Goal: Transaction & Acquisition: Purchase product/service

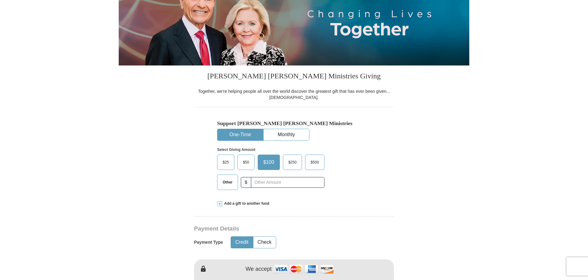
scroll to position [92, 0]
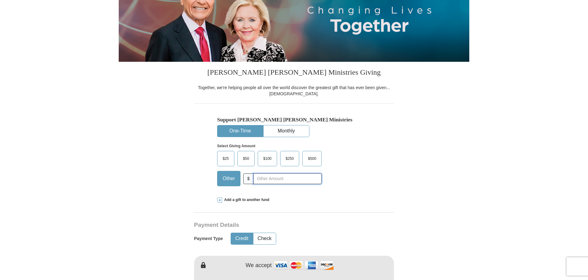
click at [259, 178] on input "text" at bounding box center [288, 179] width 68 height 11
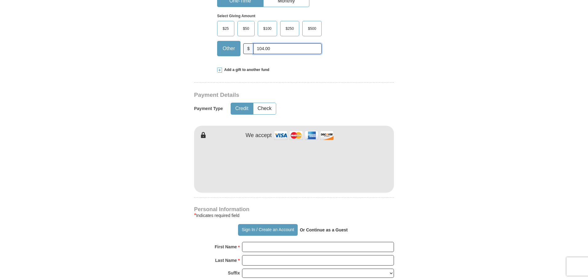
scroll to position [246, 0]
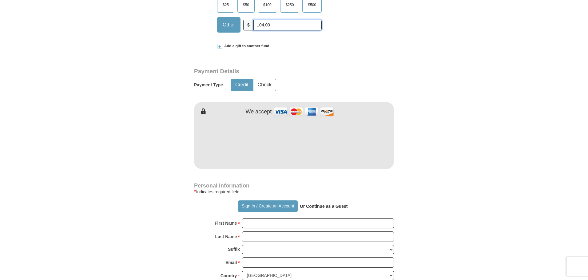
type input "104.00"
click at [264, 185] on h4 "Personal Information" at bounding box center [294, 185] width 200 height 5
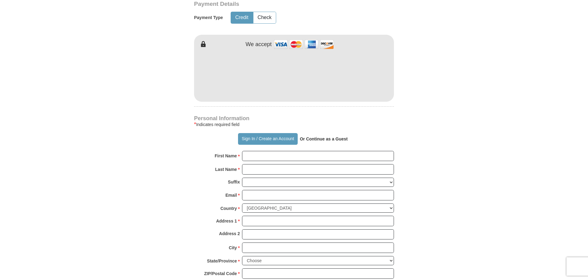
scroll to position [339, 0]
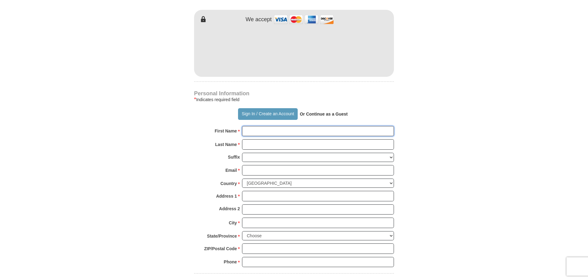
click at [251, 131] on input "First Name *" at bounding box center [318, 131] width 152 height 10
type input "stand on His Word"
click at [251, 143] on input "Last Name *" at bounding box center [318, 144] width 152 height 10
type input "[PERSON_NAME]"
click at [258, 169] on input "Email *" at bounding box center [318, 170] width 152 height 10
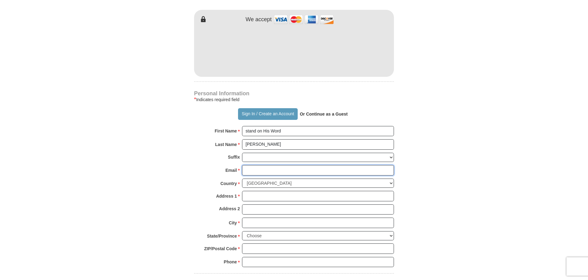
type input "[EMAIL_ADDRESS][DOMAIN_NAME]"
type input "460 e. Pheasant Run"
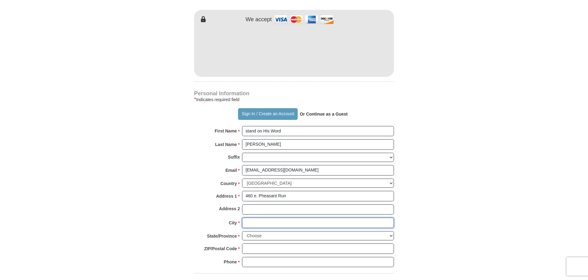
type input "[GEOGRAPHIC_DATA]"
select select "WI"
type input "53154"
type input "4142708511"
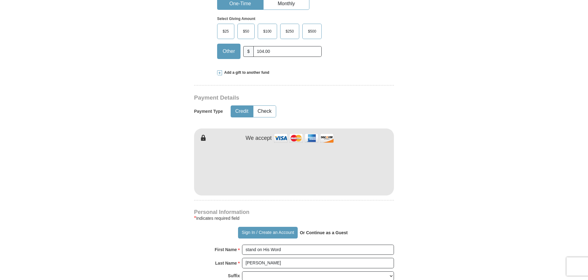
scroll to position [215, 0]
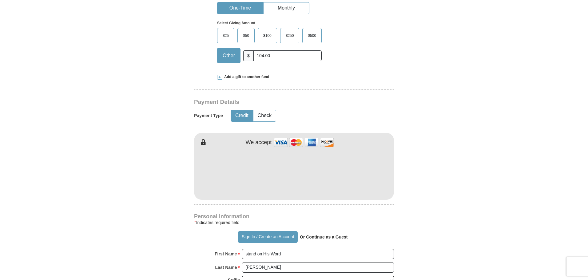
click at [328, 238] on strong "Or Continue as a Guest" at bounding box center [324, 237] width 48 height 5
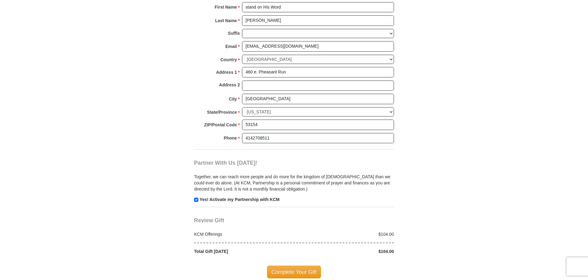
scroll to position [523, 0]
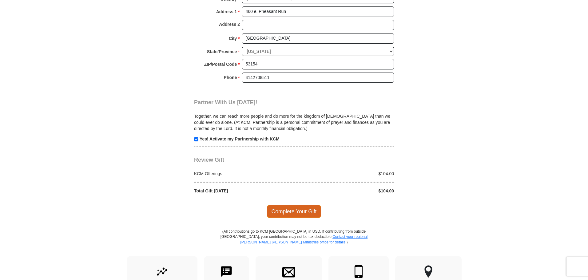
click at [299, 214] on span "Complete Your Gift" at bounding box center [294, 211] width 54 height 13
